Goal: Information Seeking & Learning: Learn about a topic

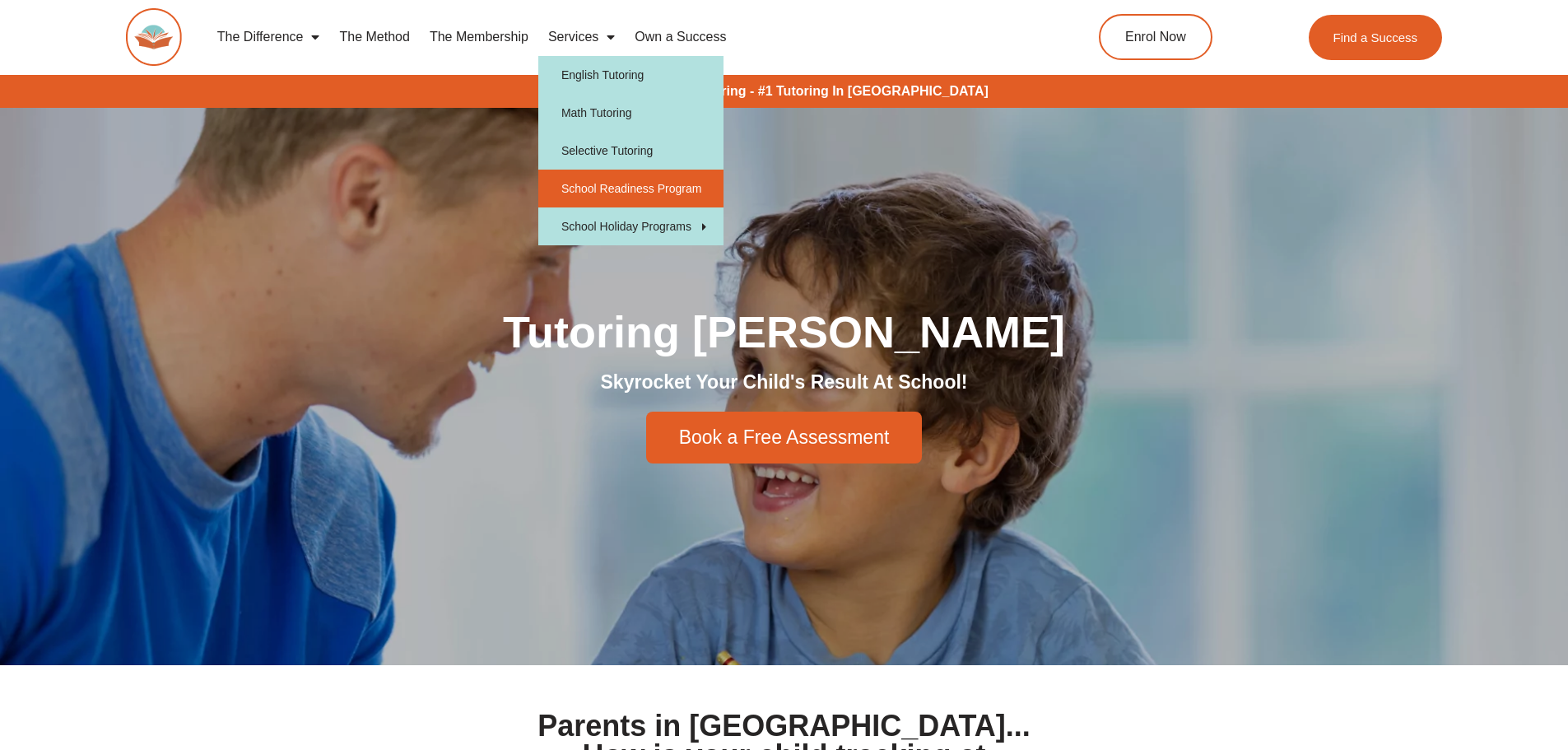
click at [638, 191] on link "School Readiness Program" at bounding box center [631, 188] width 185 height 38
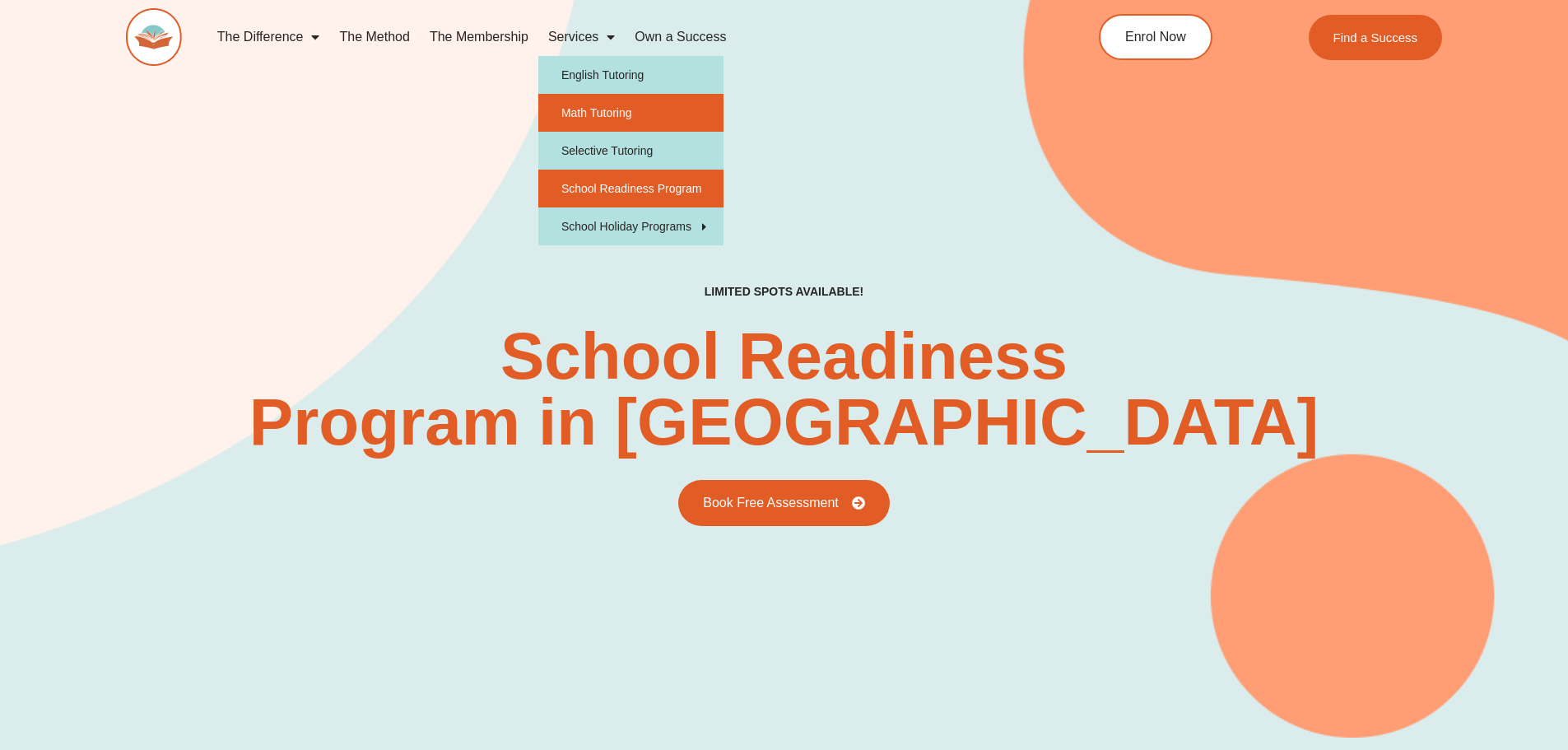
click at [643, 113] on link "Math Tutoring" at bounding box center [631, 112] width 185 height 38
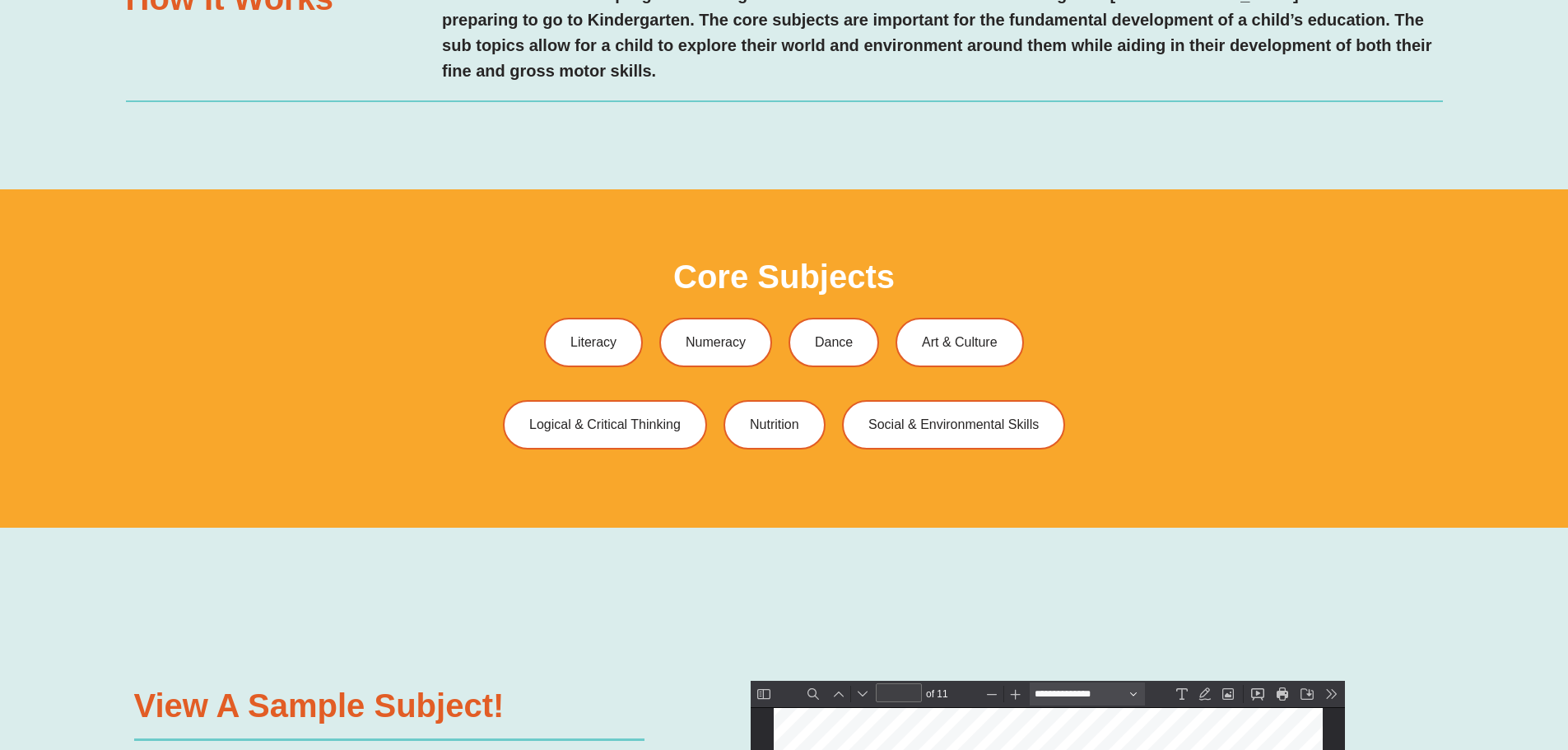
scroll to position [1235, 0]
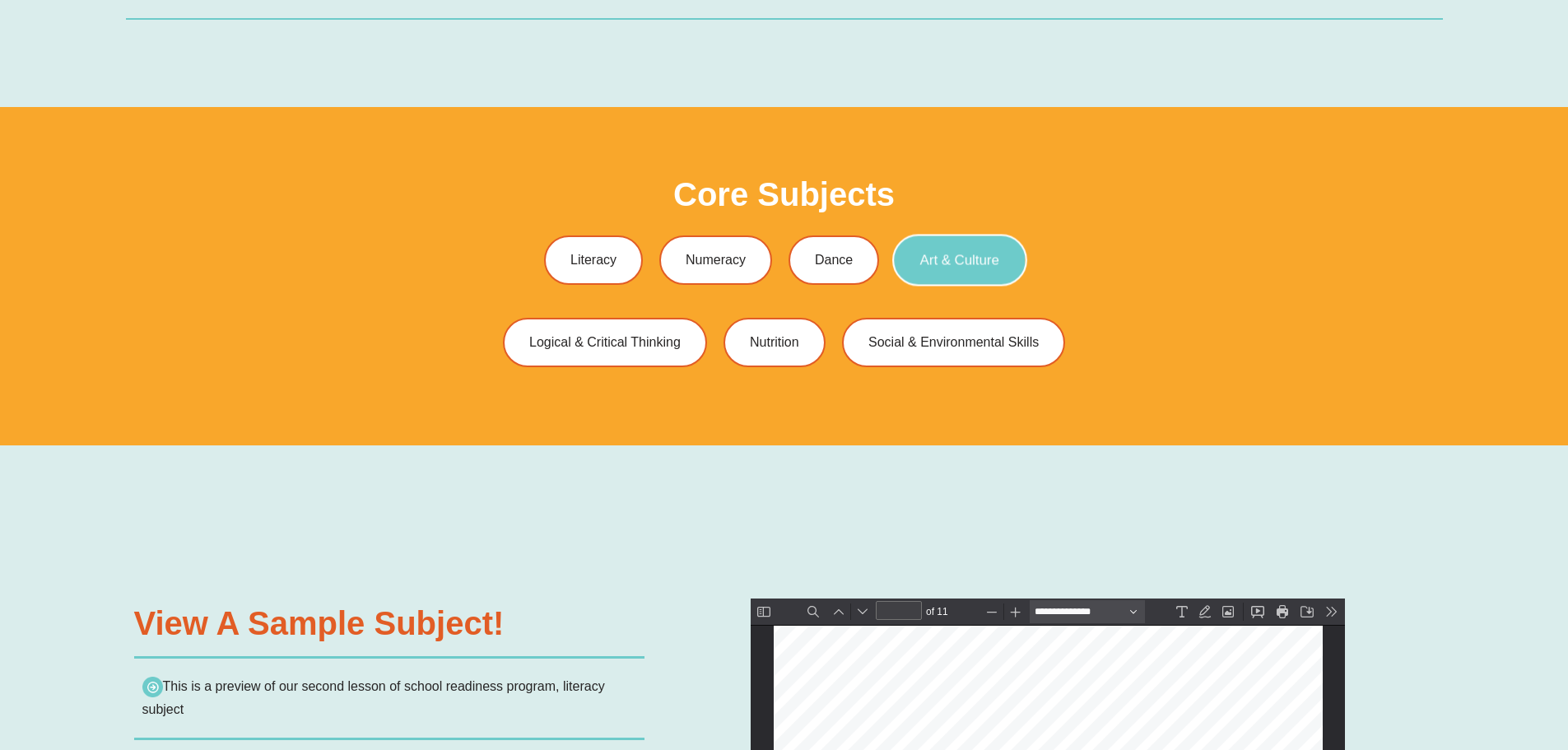
click at [906, 260] on link "Art & Culture" at bounding box center [959, 260] width 134 height 52
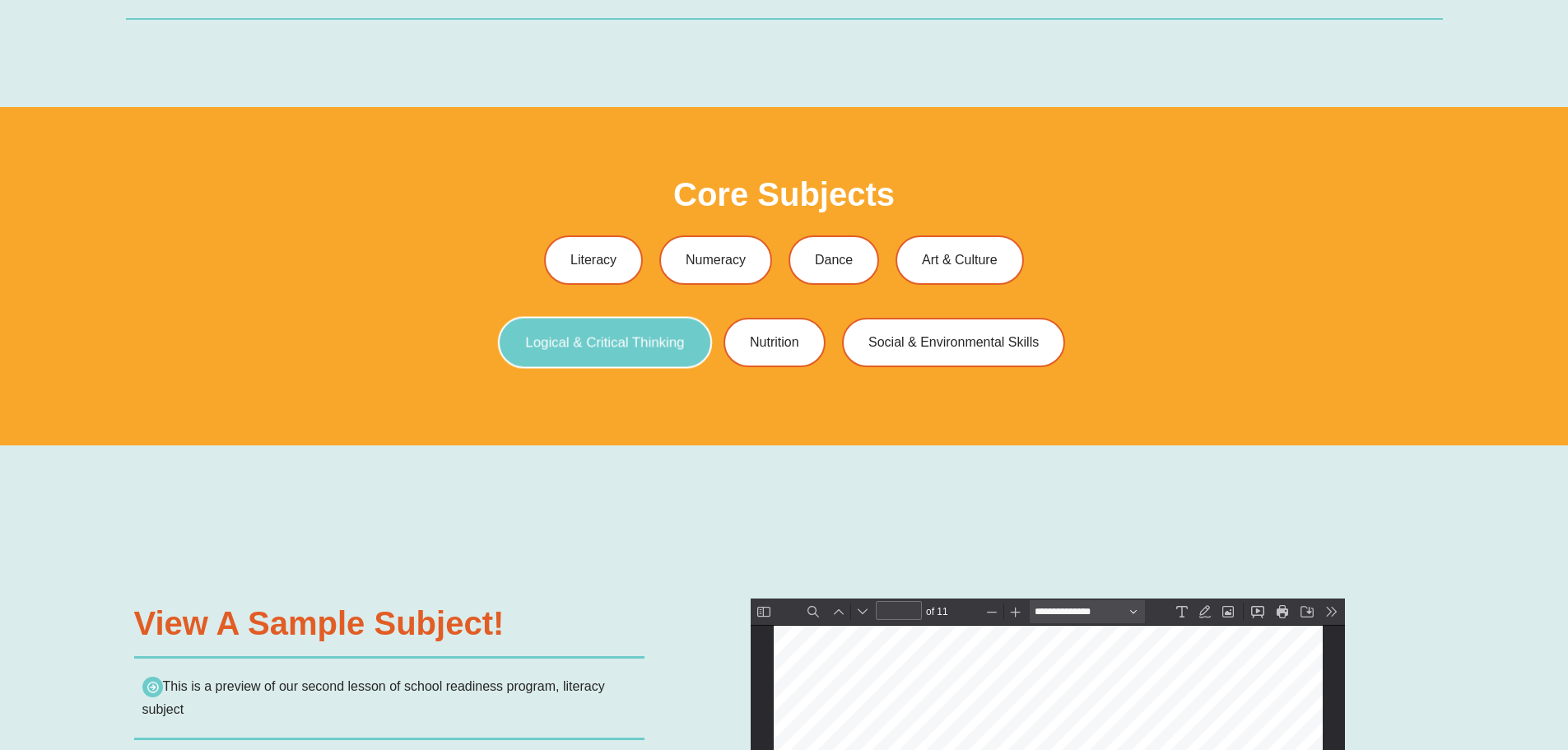
click at [630, 344] on span "Logical & Critical Thinking" at bounding box center [605, 342] width 159 height 14
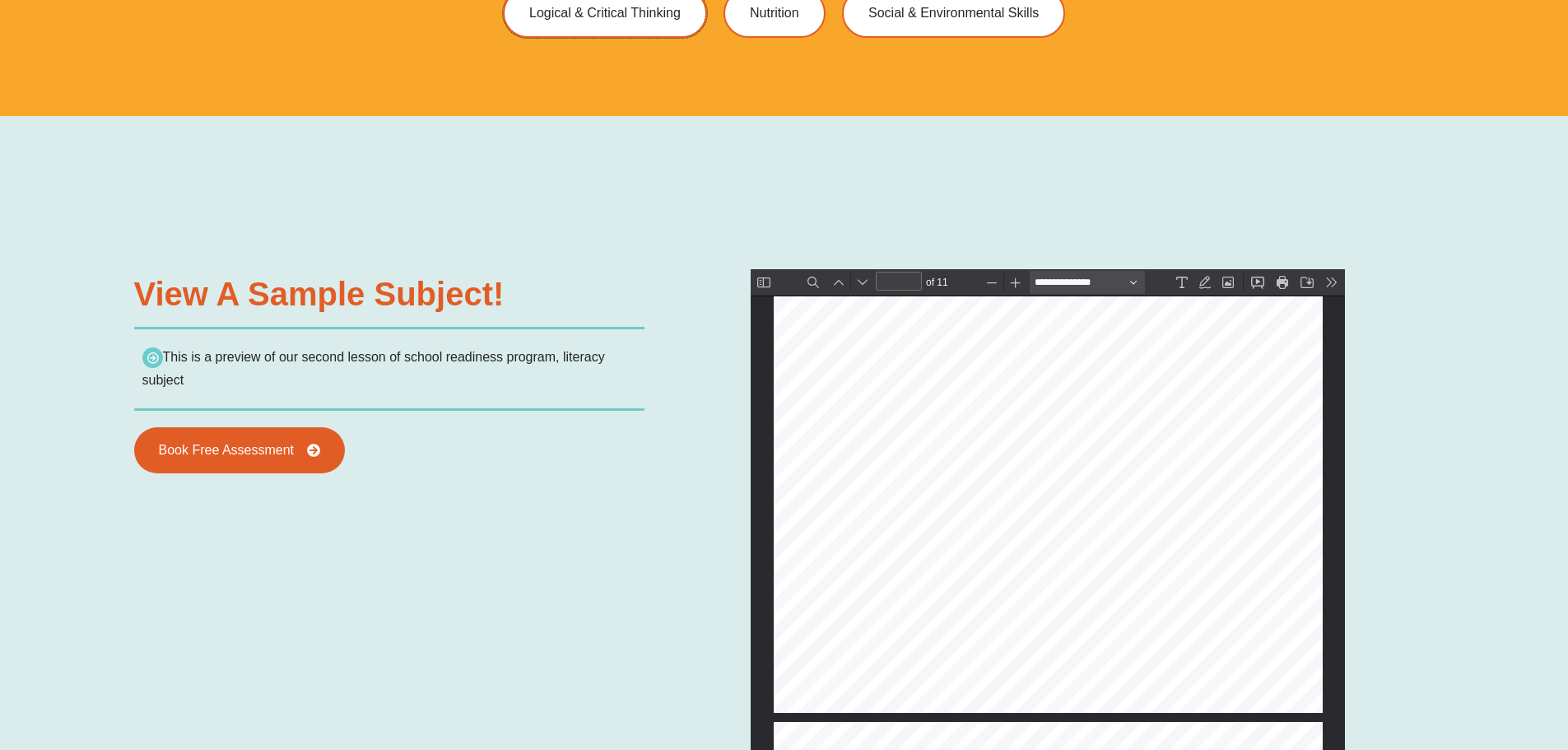
type input "*"
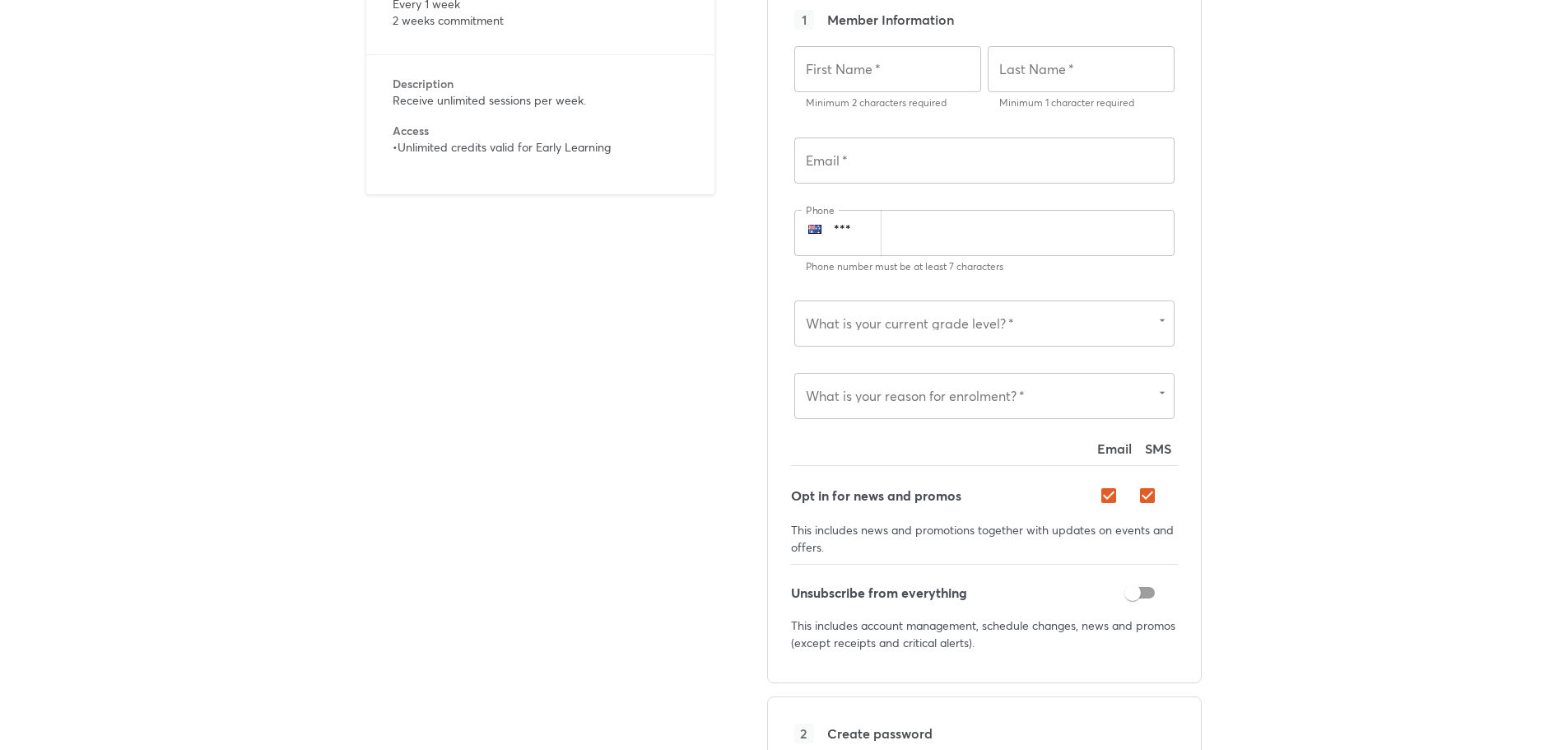
scroll to position [4447, 0]
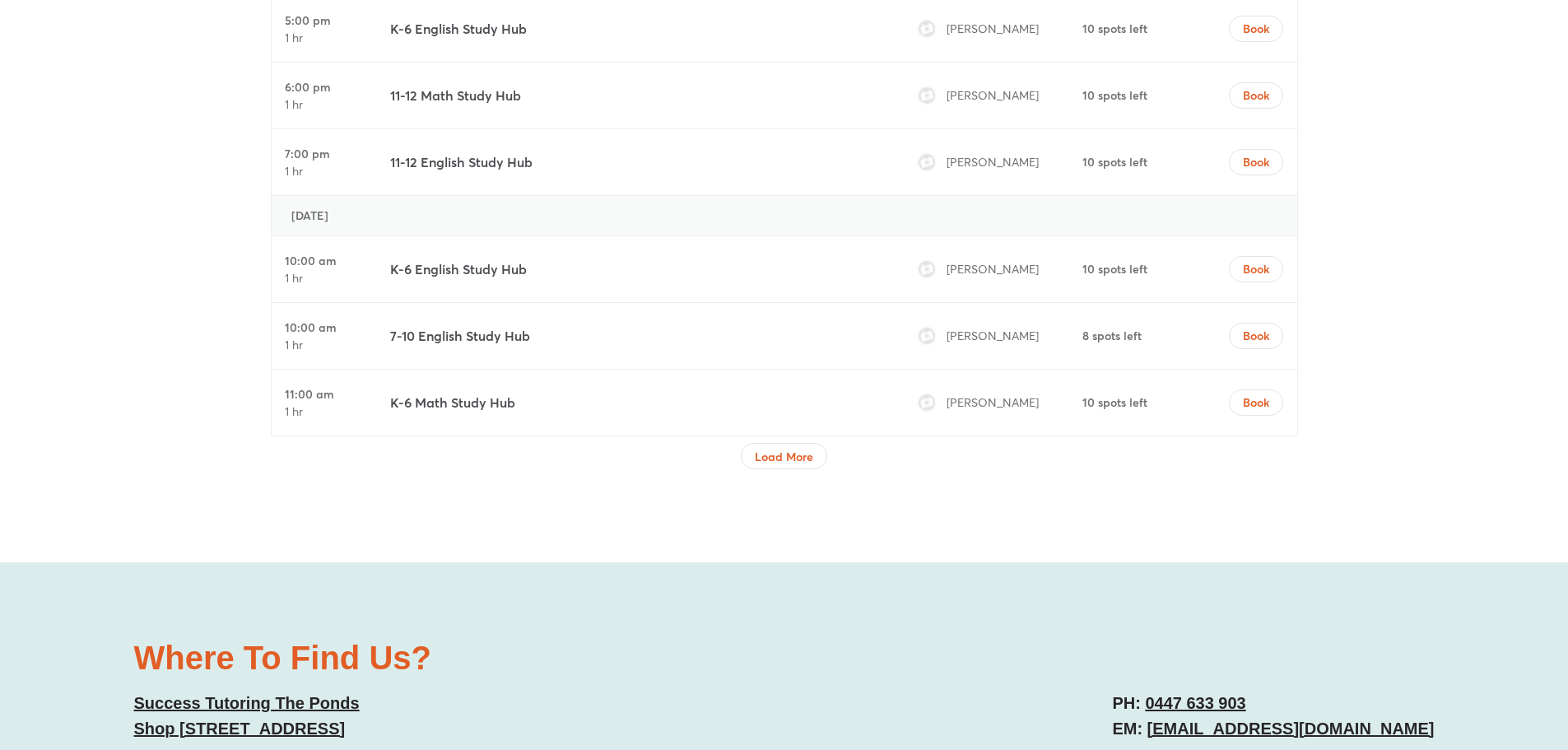
scroll to position [5751, 0]
